Goal: Task Accomplishment & Management: Manage account settings

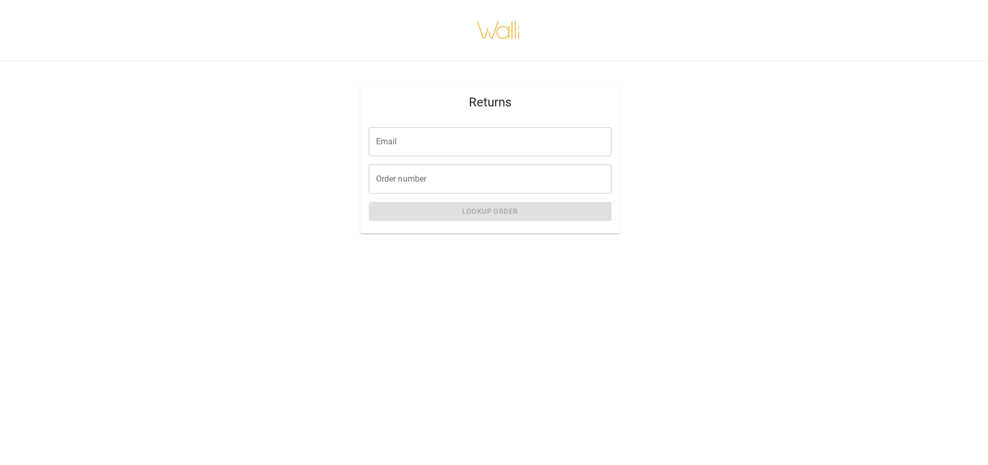
click at [450, 142] on input "Email" at bounding box center [490, 141] width 243 height 29
type input "**********"
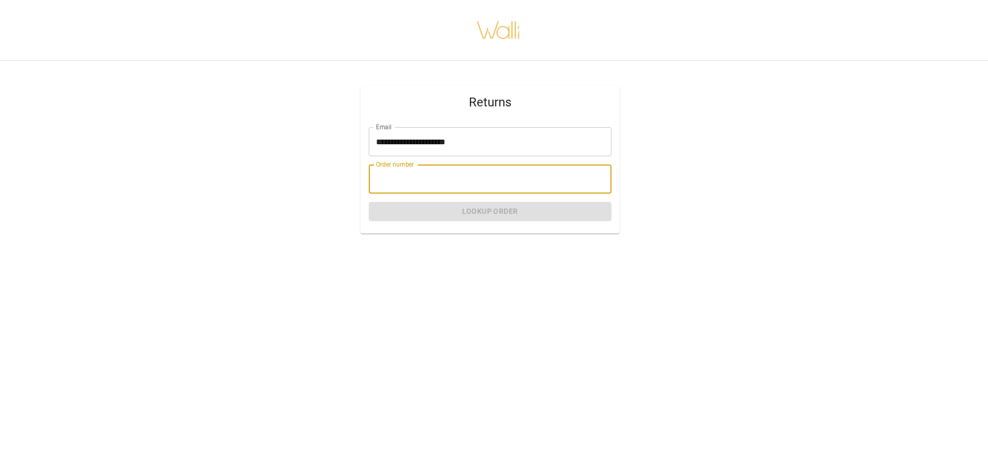
click at [464, 185] on input "Order number" at bounding box center [490, 178] width 243 height 29
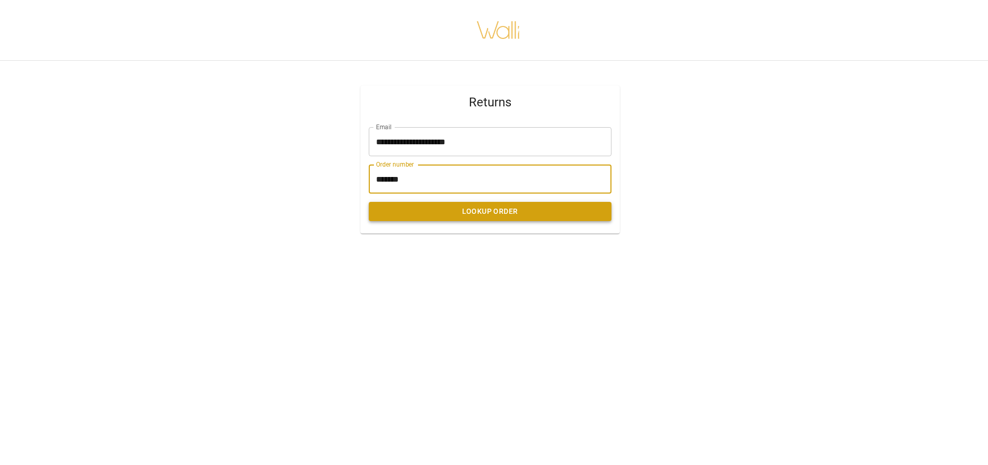
type input "*******"
click at [466, 213] on button "Lookup Order" at bounding box center [490, 211] width 243 height 19
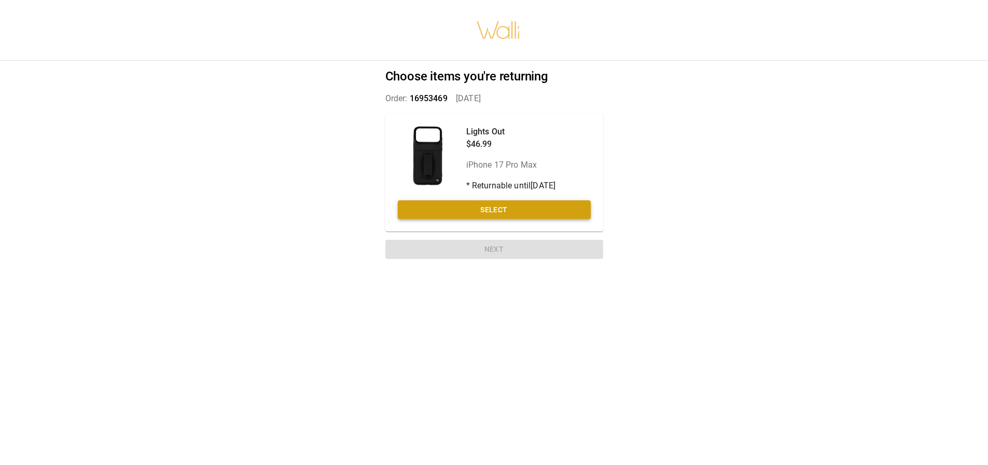
click at [507, 214] on button "Select" at bounding box center [494, 209] width 193 height 19
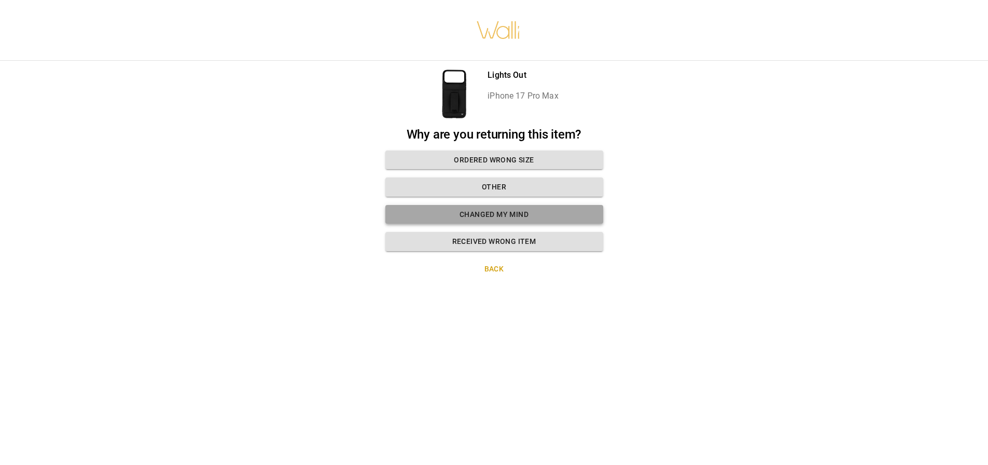
click at [471, 217] on button "Changed my mind" at bounding box center [494, 214] width 218 height 19
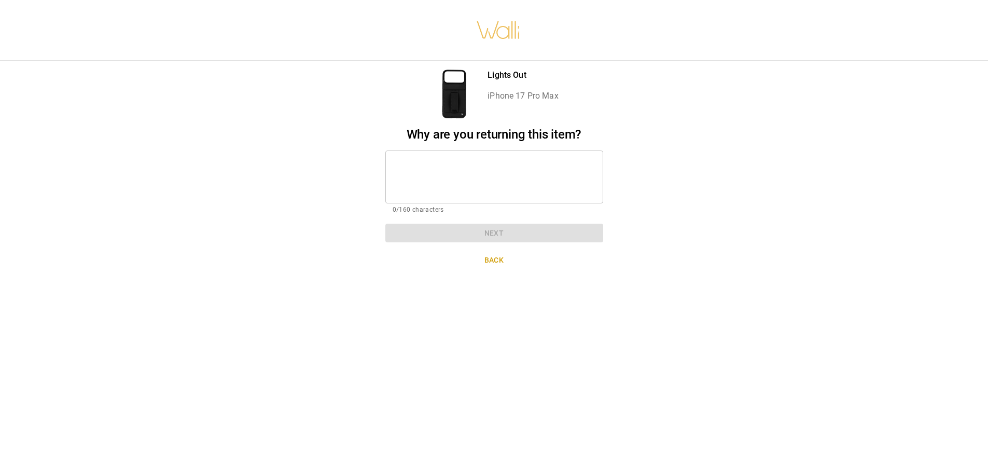
click at [431, 168] on textarea at bounding box center [494, 177] width 203 height 36
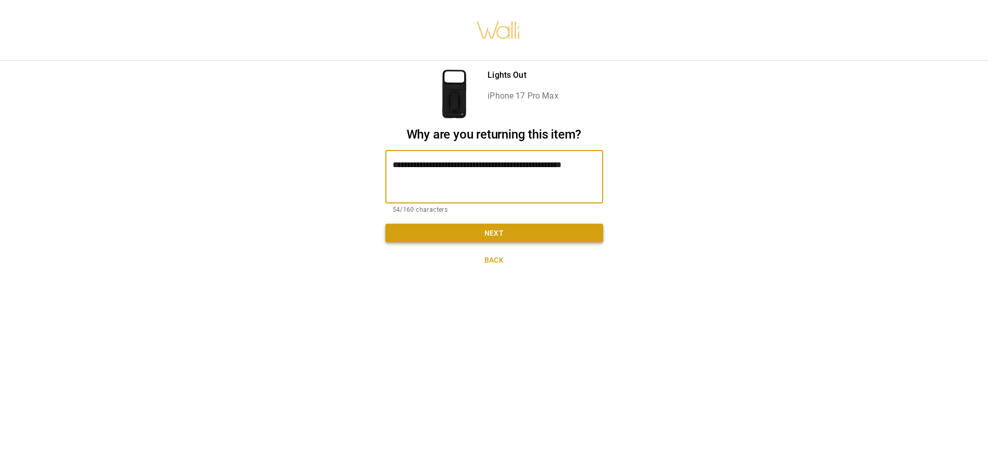
type textarea "**********"
click at [443, 228] on button "Next" at bounding box center [494, 233] width 218 height 19
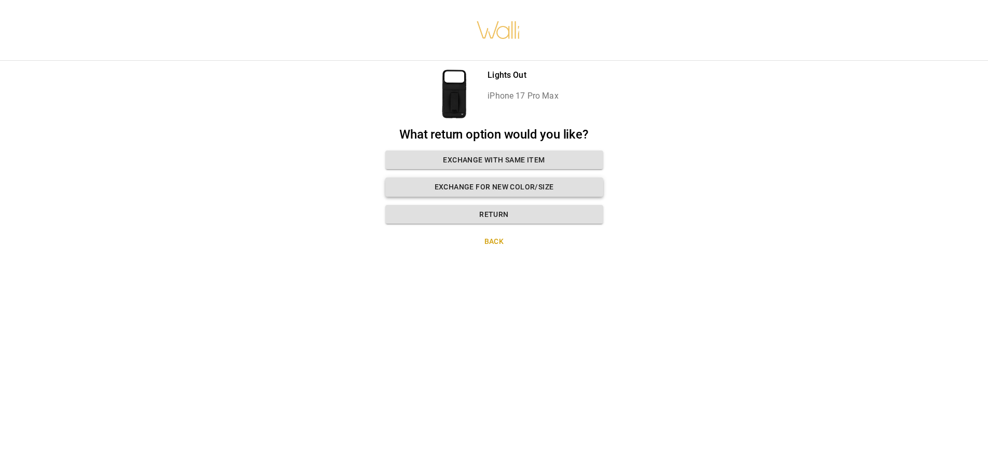
click at [547, 186] on button "Exchange for new color/size" at bounding box center [494, 186] width 218 height 19
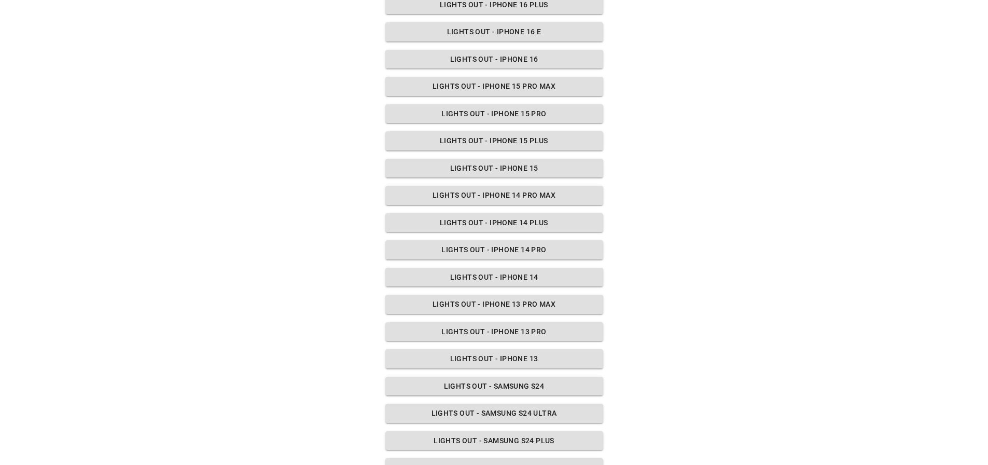
scroll to position [445, 0]
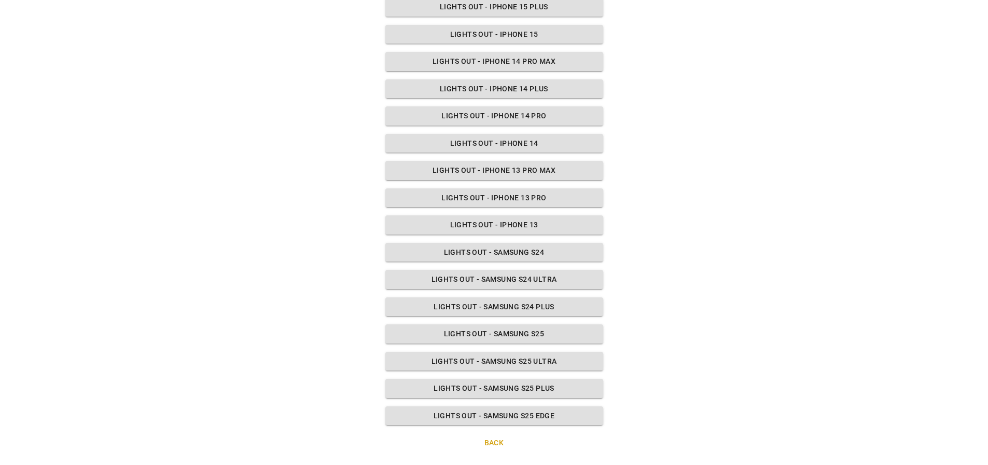
click at [484, 437] on button "Back" at bounding box center [494, 442] width 218 height 19
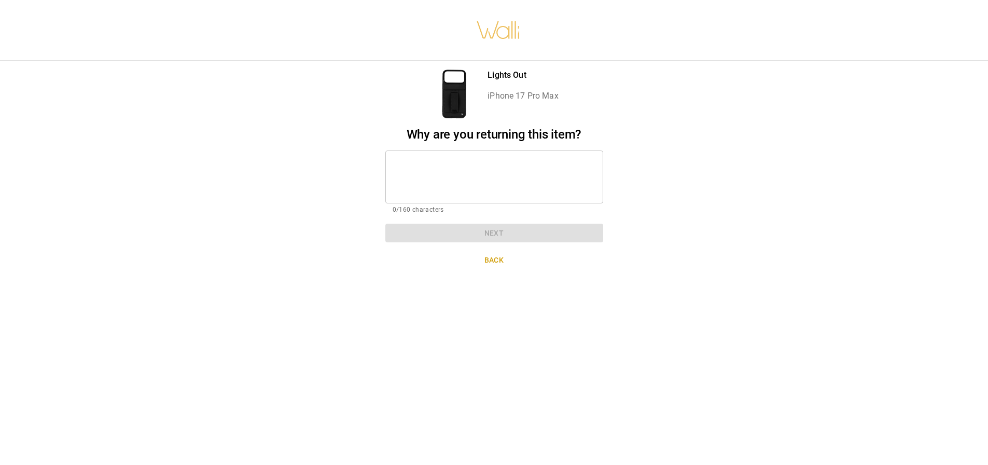
click at [480, 173] on textarea at bounding box center [494, 177] width 203 height 36
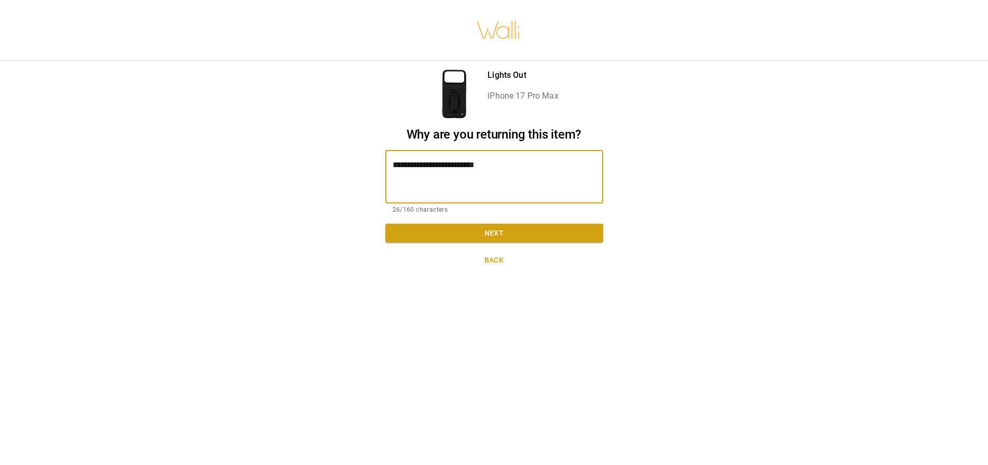
type textarea "**********"
click at [504, 259] on button "Back" at bounding box center [494, 260] width 218 height 19
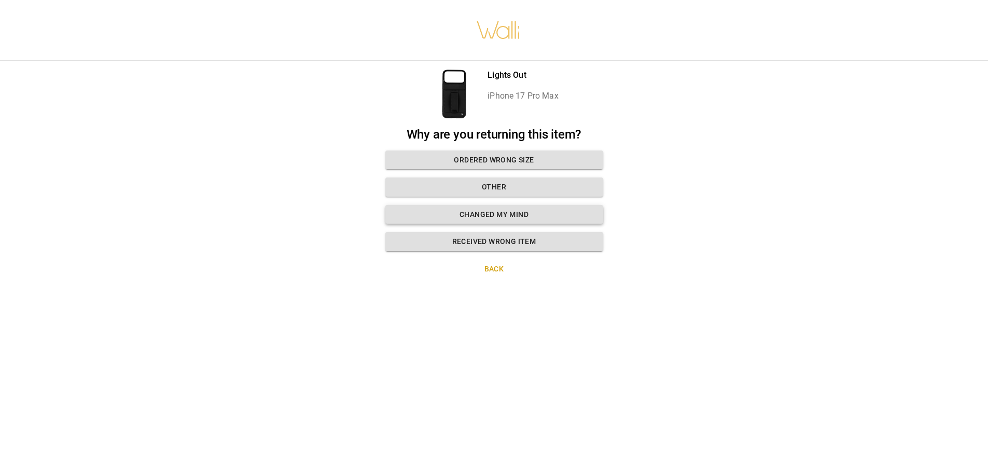
click at [507, 219] on button "Changed my mind" at bounding box center [494, 214] width 218 height 19
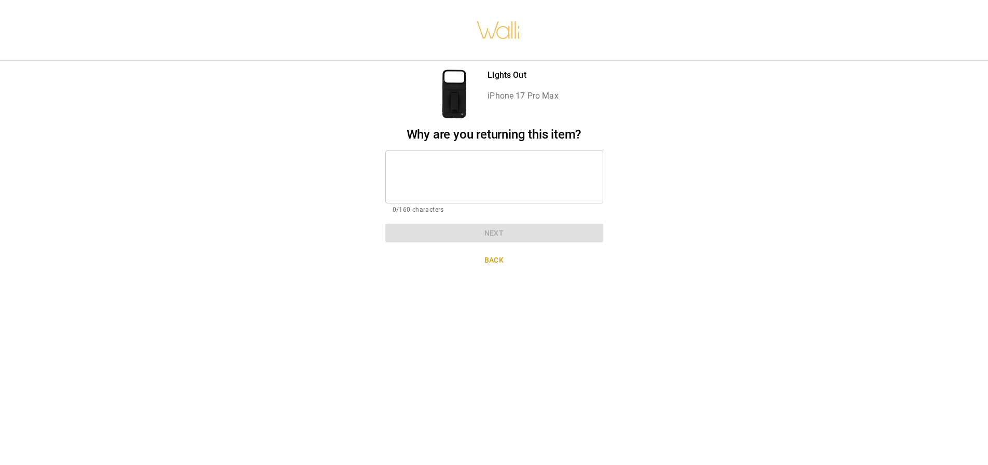
click at [491, 255] on button "Back" at bounding box center [494, 260] width 218 height 19
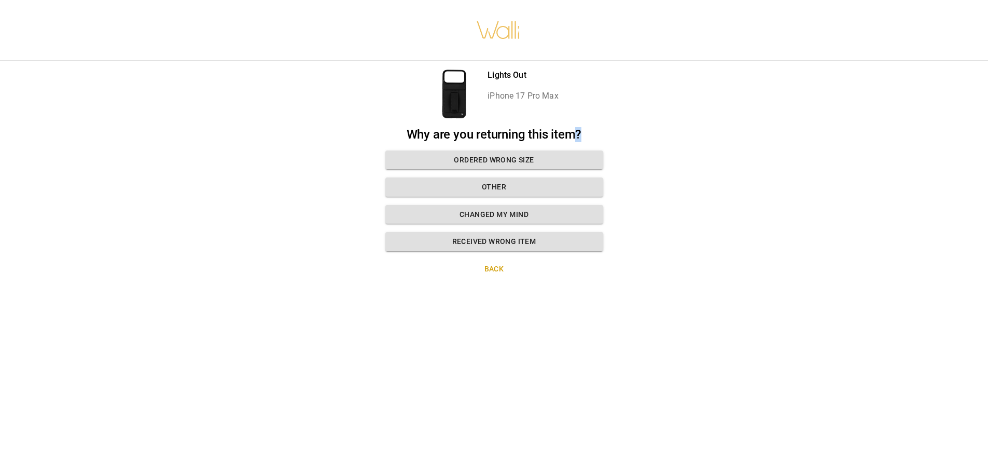
click at [491, 255] on div "Lights Out iPhone 17 Pro Max Why are you returning this item? Ordered wrong siz…" at bounding box center [494, 176] width 243 height 230
click at [495, 260] on button "Back" at bounding box center [494, 268] width 218 height 19
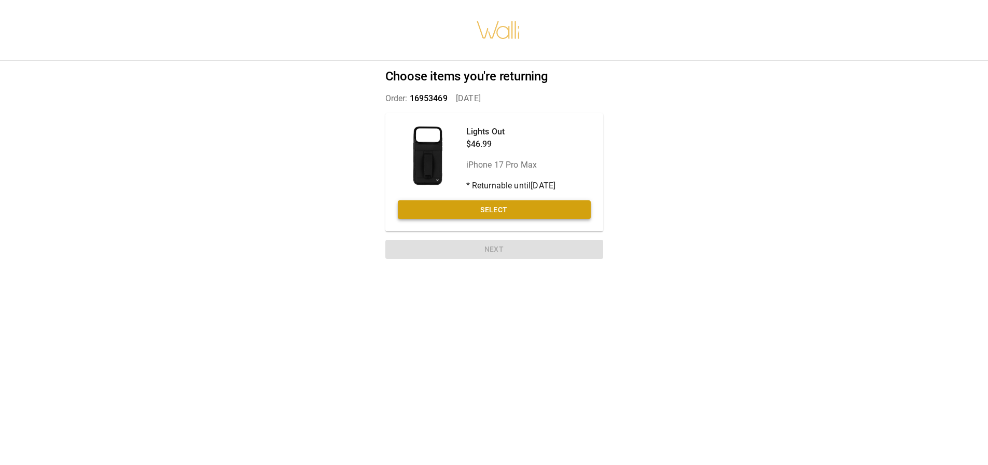
click at [495, 209] on button "Select" at bounding box center [494, 209] width 193 height 19
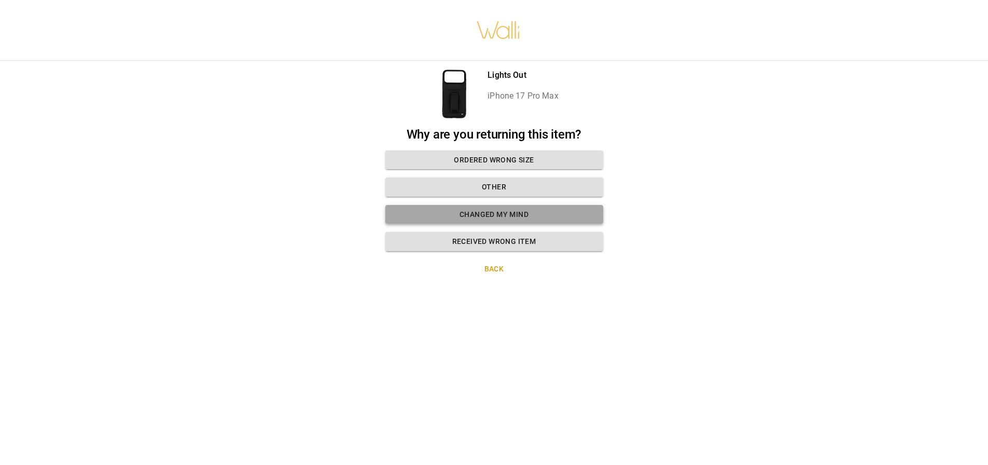
click at [496, 209] on button "Changed my mind" at bounding box center [494, 214] width 218 height 19
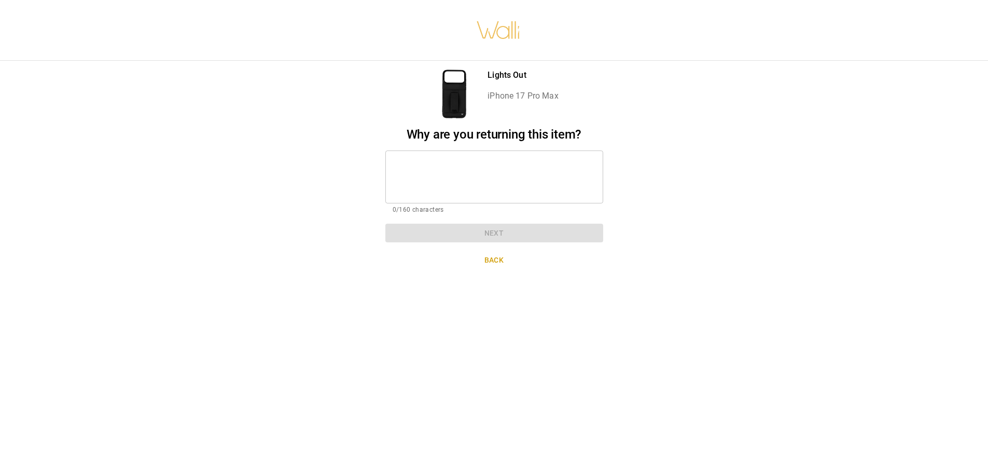
click at [447, 174] on textarea at bounding box center [494, 177] width 203 height 36
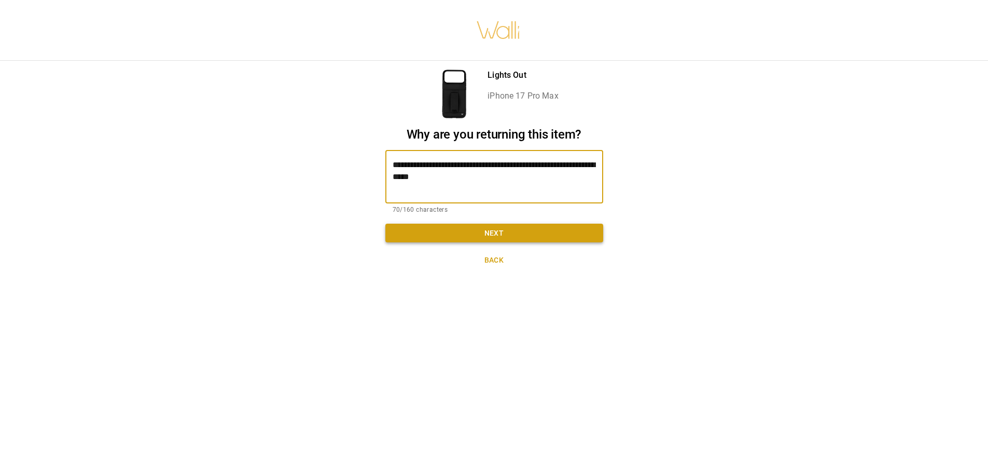
type textarea "**********"
click at [481, 228] on button "Next" at bounding box center [494, 233] width 218 height 19
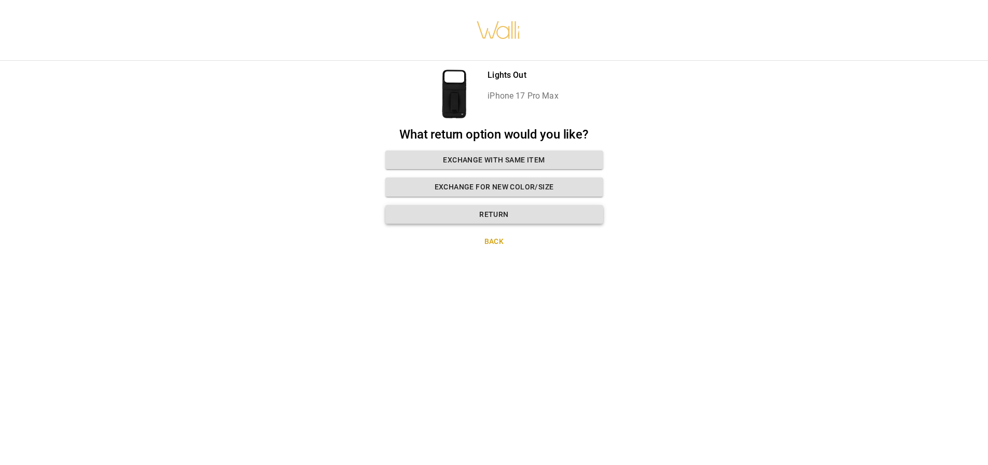
click at [501, 218] on button "Return" at bounding box center [494, 214] width 218 height 19
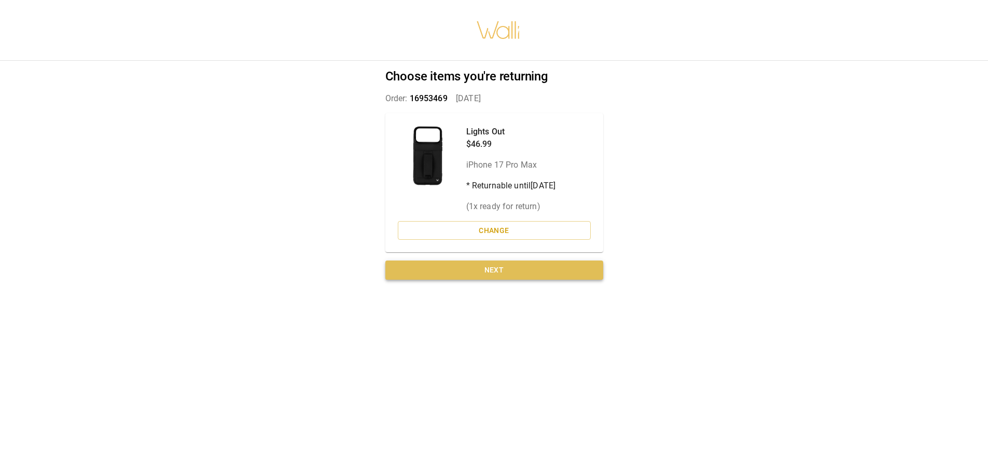
click at [498, 270] on button "Next" at bounding box center [494, 269] width 218 height 19
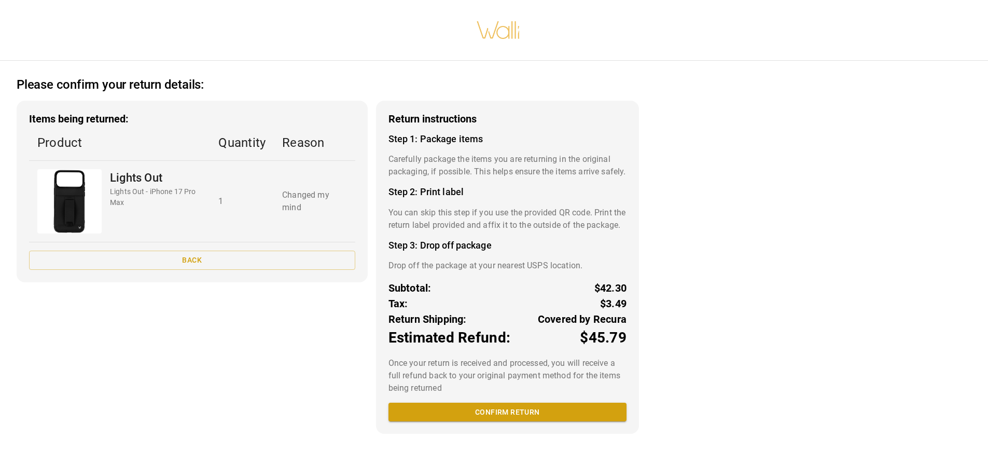
scroll to position [2, 0]
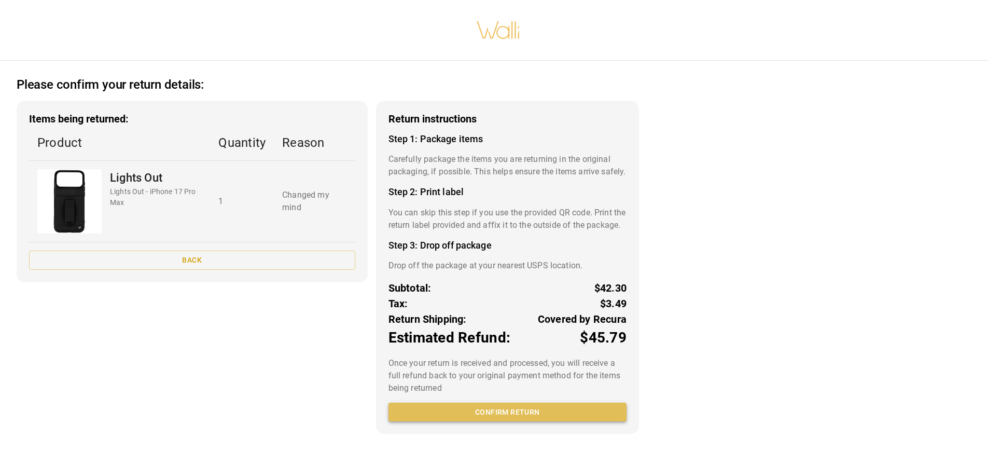
click at [522, 422] on button "Confirm return" at bounding box center [508, 412] width 238 height 19
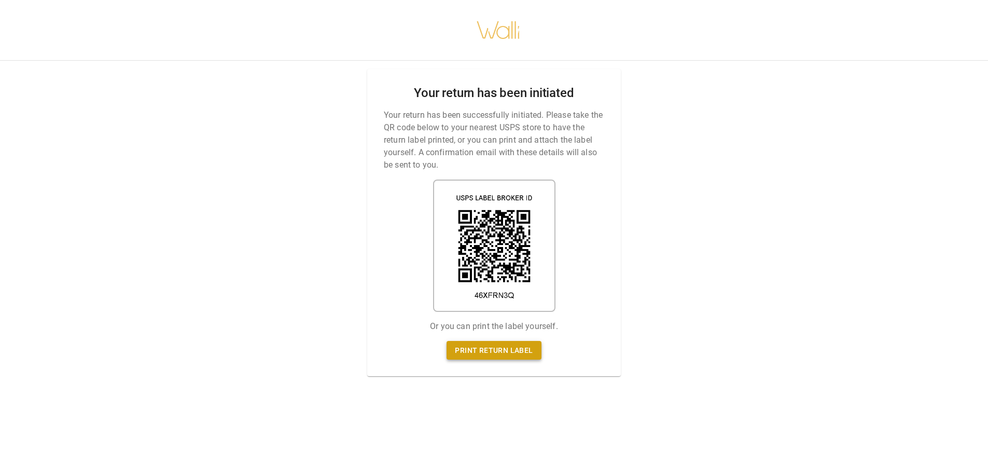
click at [520, 356] on link "Print return label" at bounding box center [494, 350] width 94 height 19
